Goal: Transaction & Acquisition: Download file/media

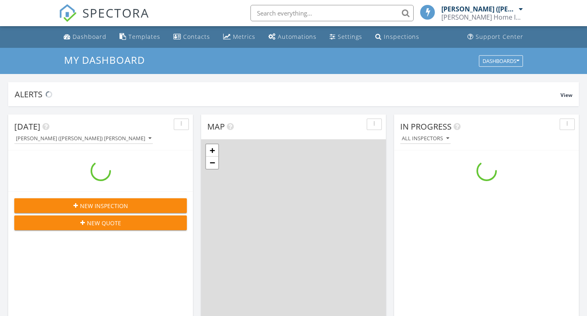
scroll to position [743, 588]
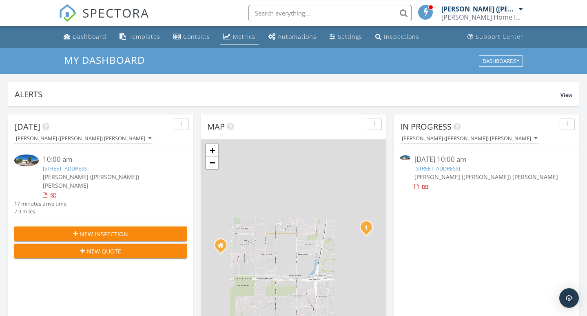
click at [239, 37] on div "Metrics" at bounding box center [244, 37] width 22 height 8
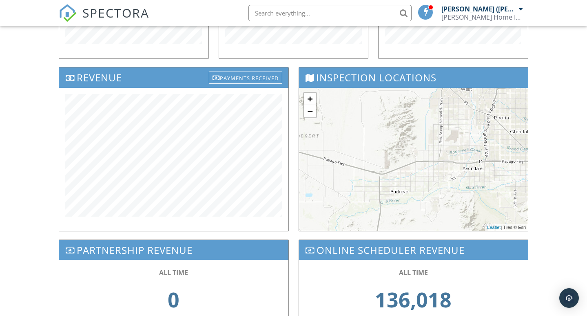
scroll to position [160, 0]
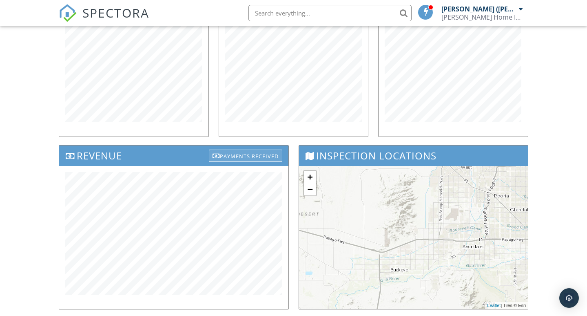
click at [251, 158] on div "Payments Received" at bounding box center [245, 155] width 73 height 12
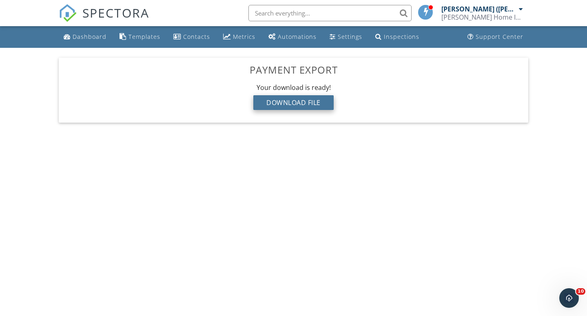
click at [320, 100] on div "Download File" at bounding box center [294, 102] width 80 height 15
